Goal: Task Accomplishment & Management: Manage account settings

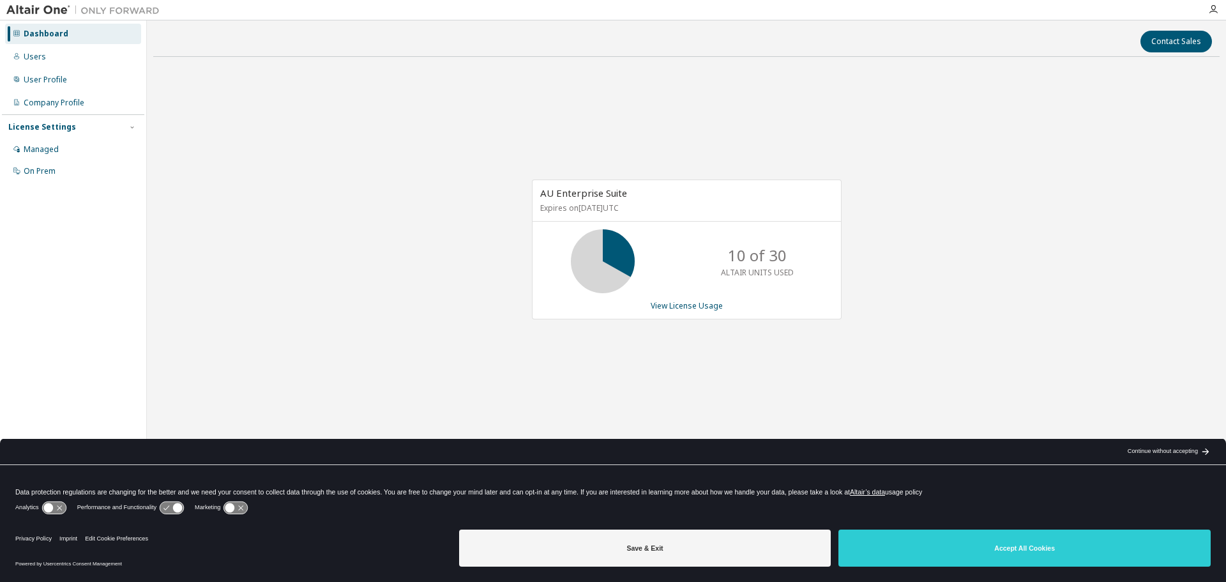
click at [1002, 333] on div "AU Enterprise Suite Expires on October 1, 2026 UTC 10 of 30 ALTAIR UNITS USED V…" at bounding box center [686, 256] width 1066 height 378
click at [710, 306] on link "View License Usage" at bounding box center [686, 305] width 72 height 11
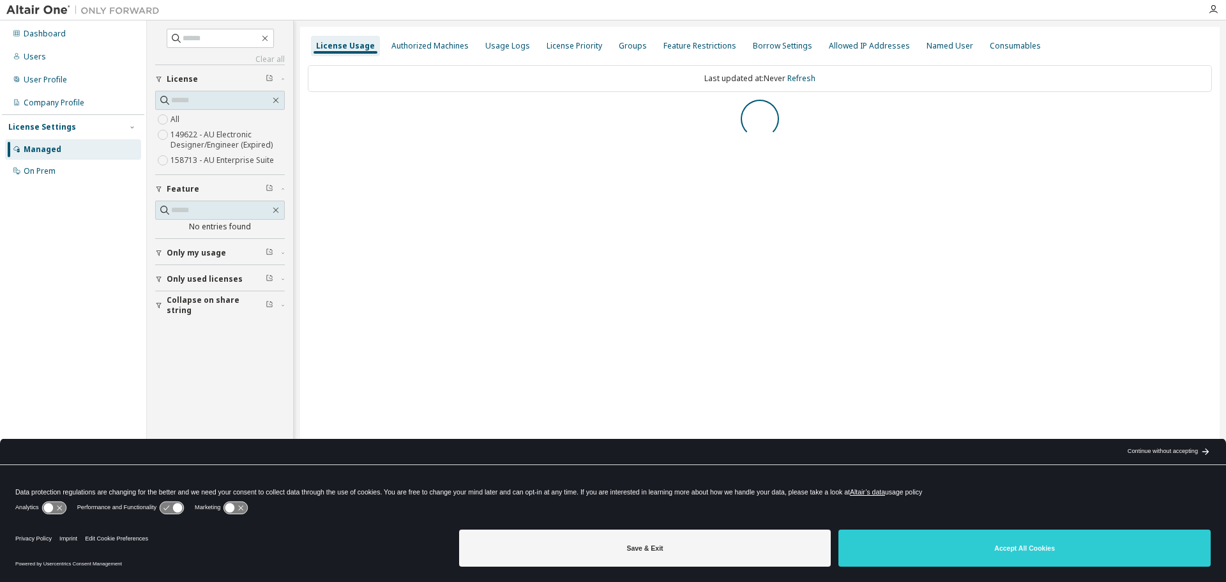
click at [1185, 450] on div "Continue without accepting" at bounding box center [1162, 451] width 70 height 10
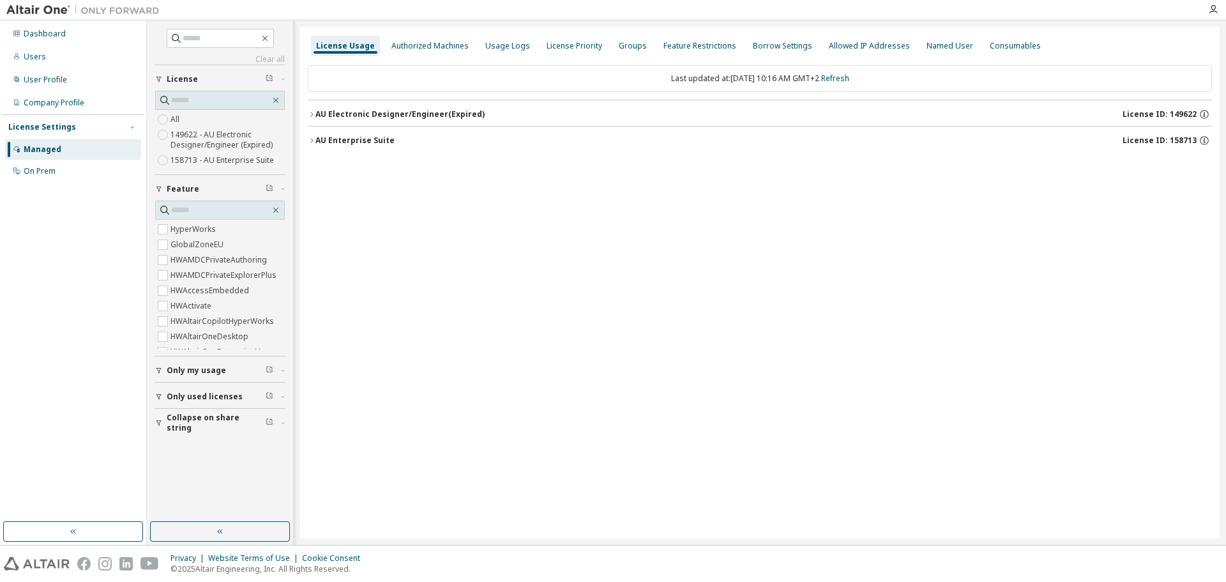
click at [312, 112] on icon "button" at bounding box center [312, 114] width 8 height 8
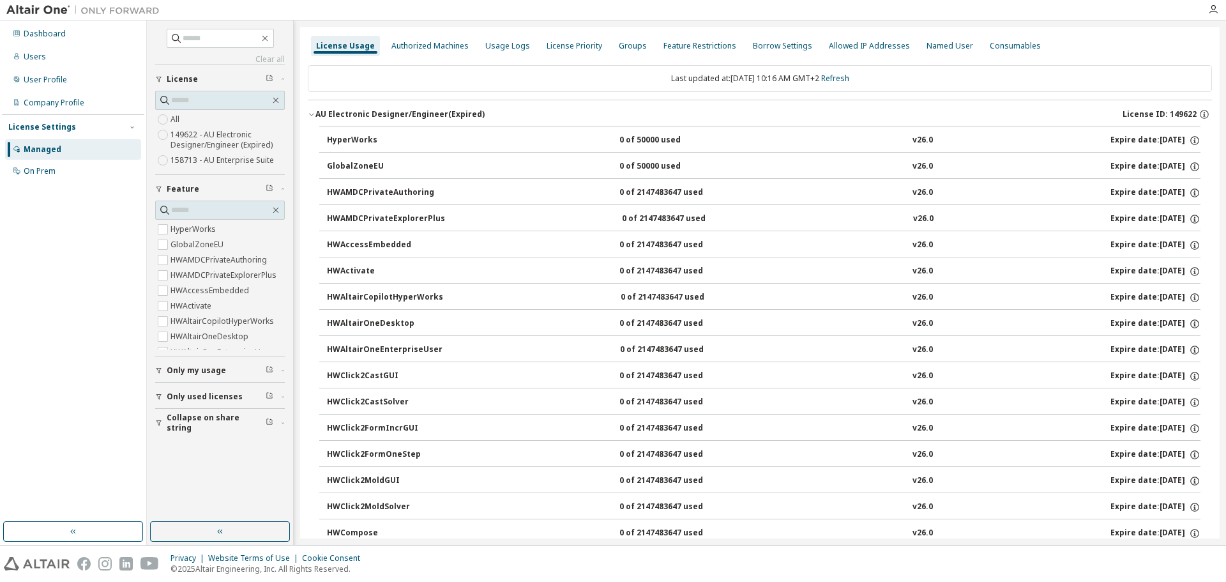
click at [412, 110] on div "AU Electronic Designer/Engineer (Expired)" at bounding box center [399, 114] width 169 height 10
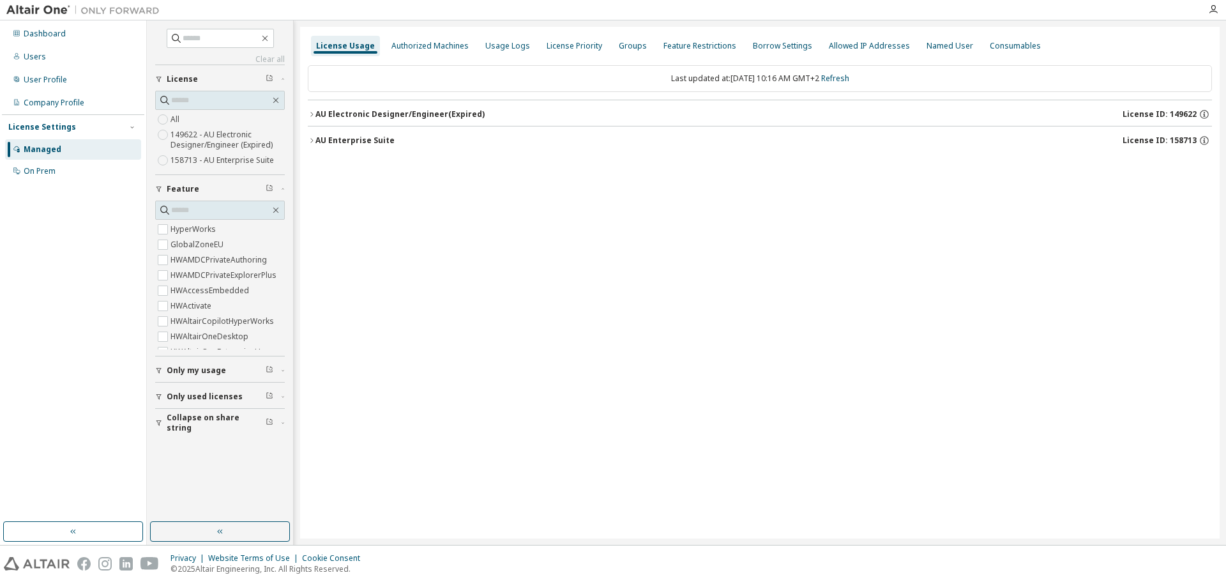
click at [413, 142] on div "AU Enterprise Suite License ID: 158713" at bounding box center [763, 140] width 896 height 11
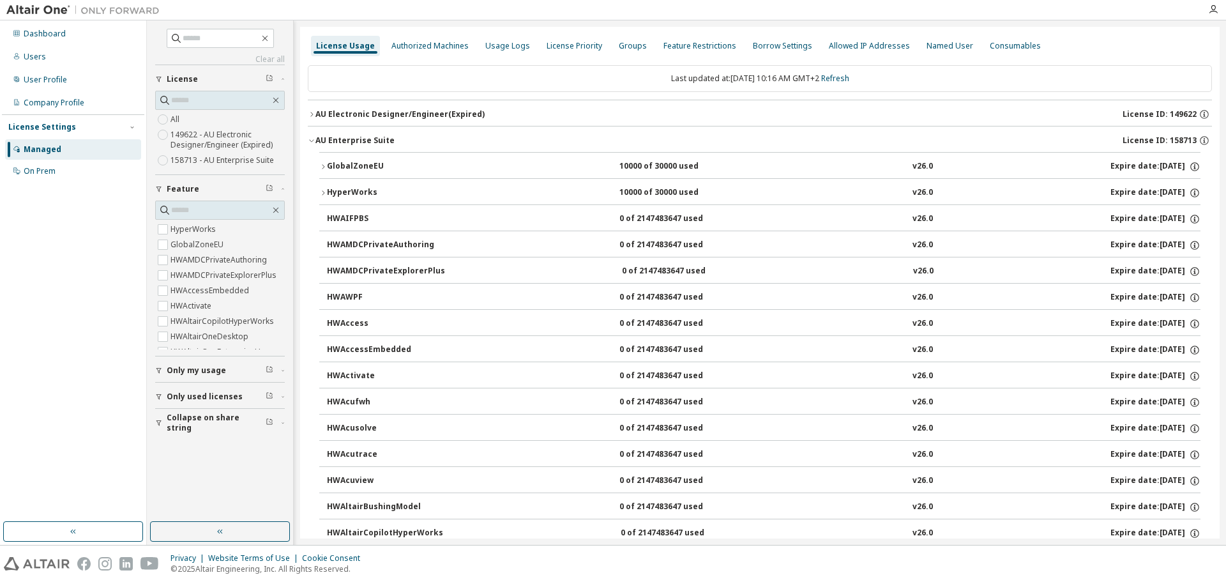
click at [328, 190] on div "HyperWorks" at bounding box center [384, 192] width 115 height 11
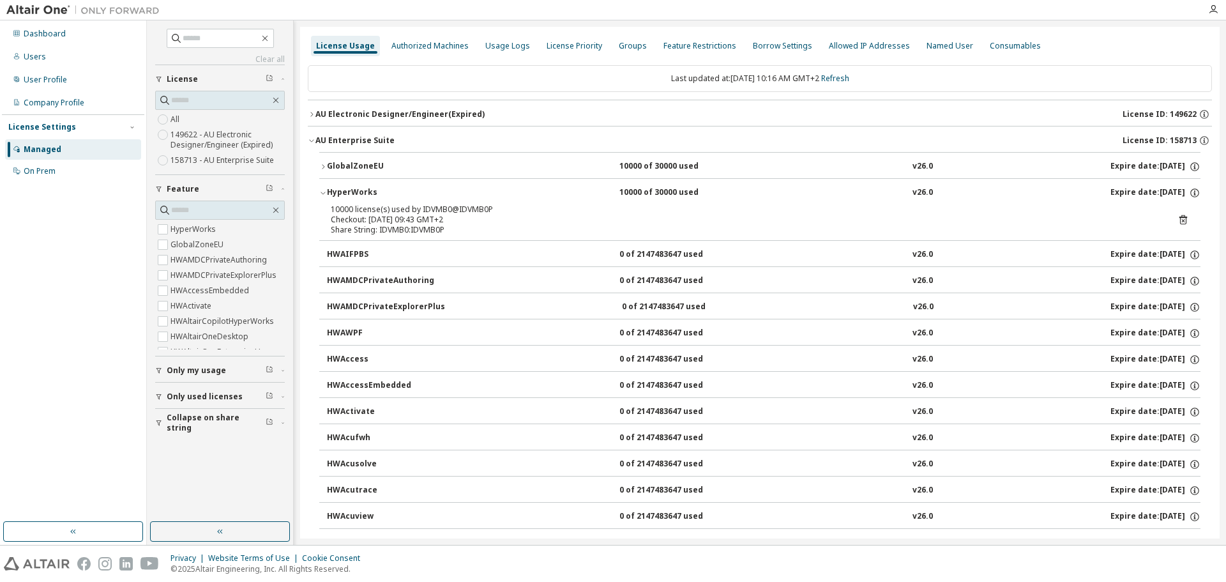
click at [325, 190] on icon "button" at bounding box center [323, 193] width 8 height 8
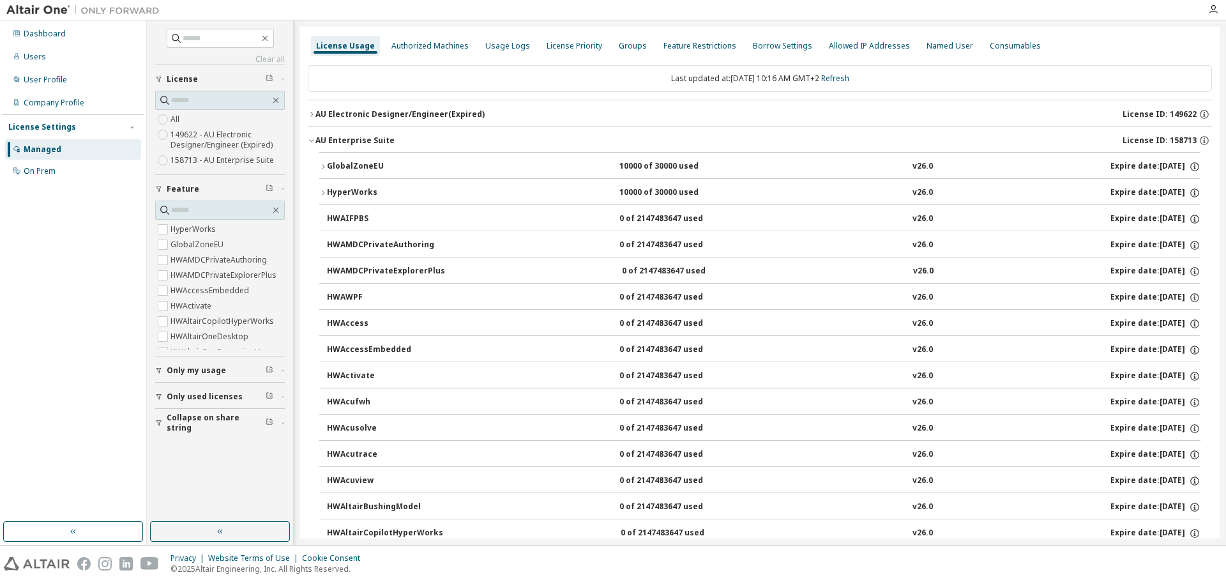
click at [321, 169] on icon "button" at bounding box center [323, 167] width 8 height 8
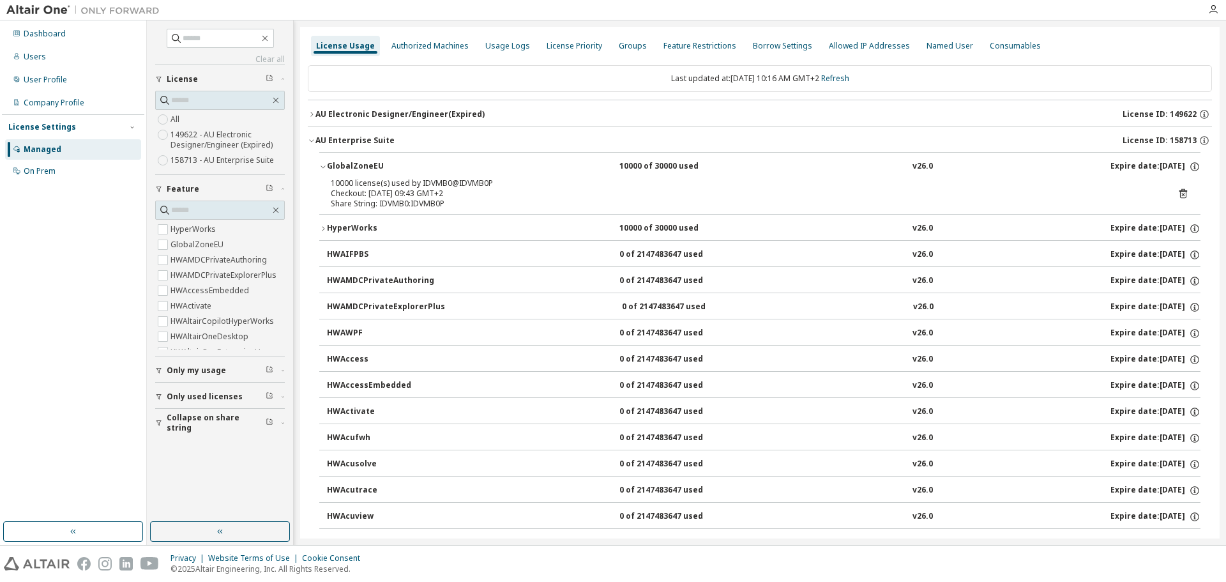
click at [323, 163] on icon "button" at bounding box center [323, 167] width 8 height 8
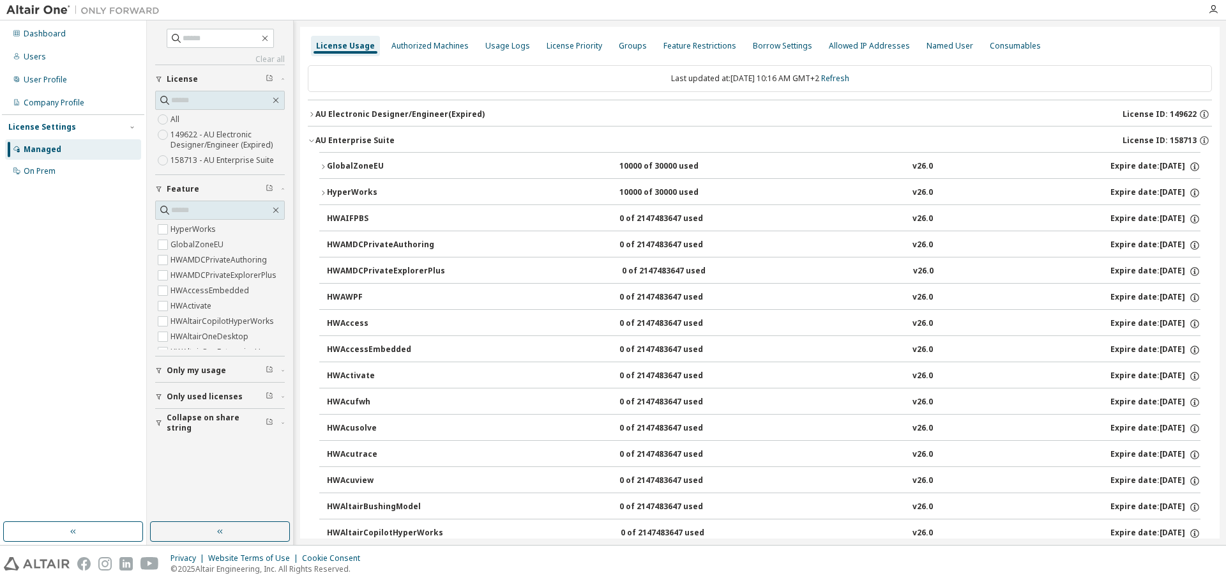
click at [312, 140] on icon "button" at bounding box center [312, 141] width 8 height 8
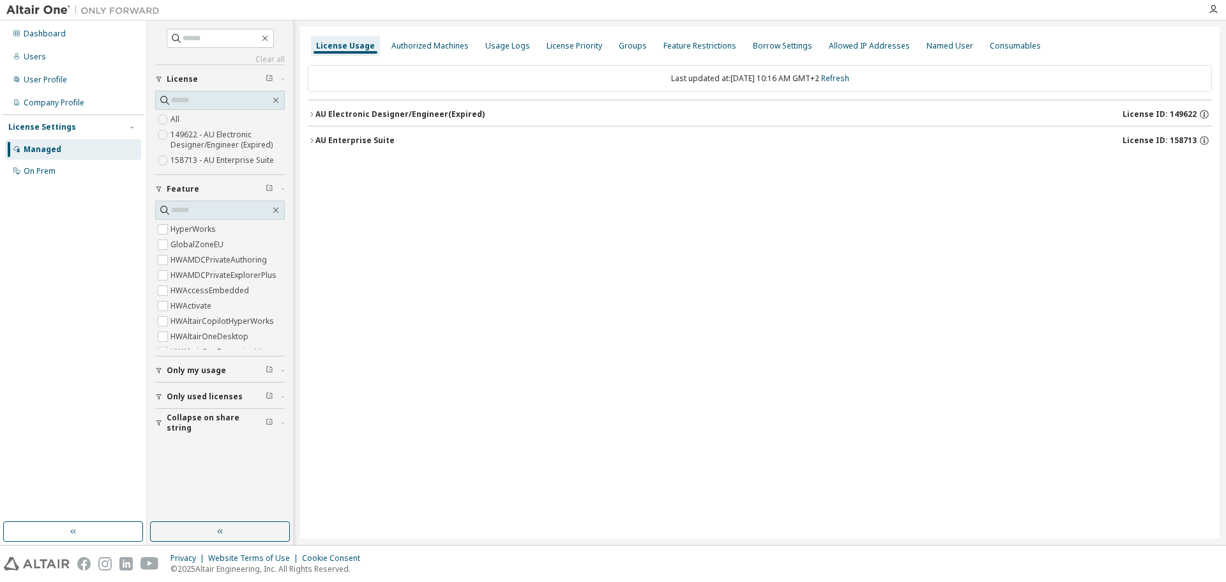
click at [575, 292] on div "License Usage Authorized Machines Usage Logs License Priority Groups Feature Re…" at bounding box center [759, 282] width 919 height 511
